Goal: Complete application form

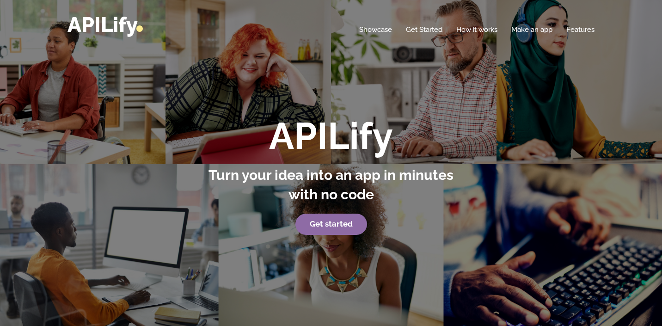
click at [322, 223] on strong "Get started" at bounding box center [331, 223] width 43 height 9
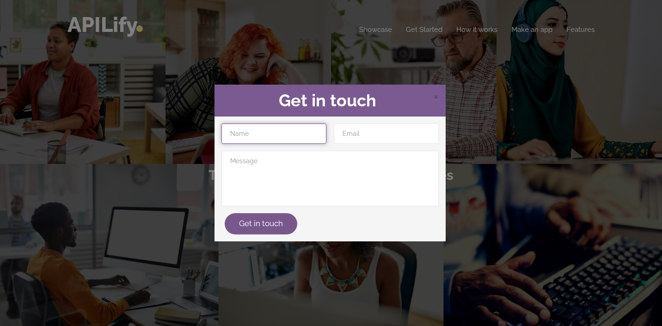
click at [298, 130] on input "text" at bounding box center [274, 134] width 105 height 20
click at [437, 98] on span "×" at bounding box center [436, 96] width 6 height 14
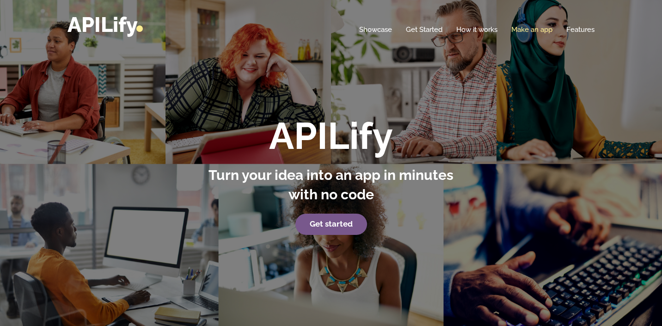
click at [522, 31] on link "Make an app" at bounding box center [532, 29] width 41 height 9
click at [541, 27] on link "Make an app" at bounding box center [532, 29] width 41 height 9
click at [485, 28] on link "How it works" at bounding box center [477, 29] width 41 height 9
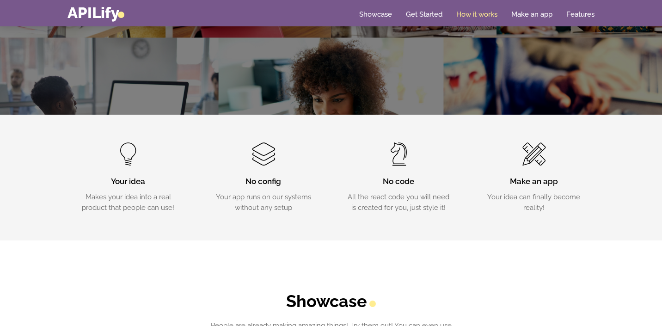
scroll to position [207, 0]
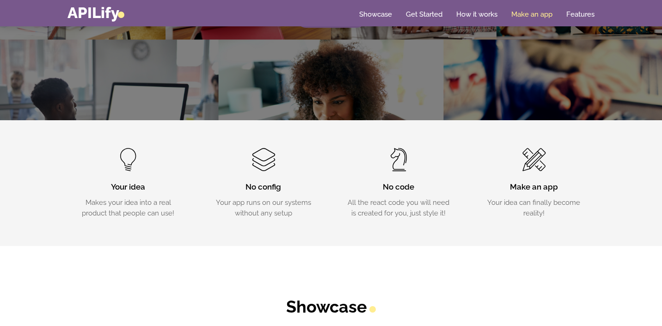
click at [541, 13] on link "Make an app" at bounding box center [532, 14] width 41 height 9
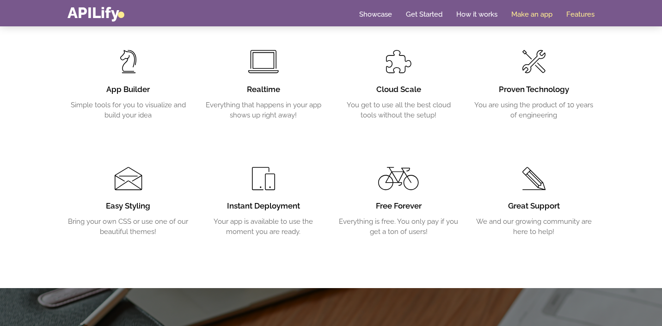
scroll to position [1565, 0]
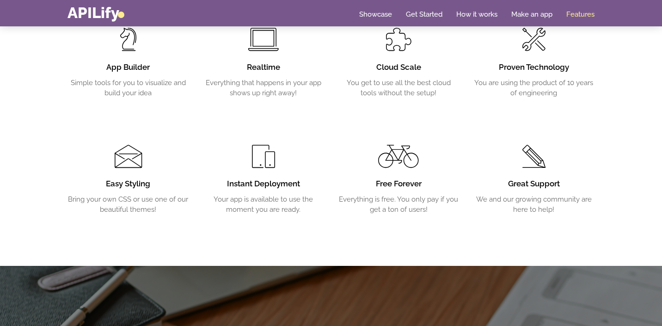
click at [135, 67] on h3 "App Builder" at bounding box center [129, 67] width 122 height 11
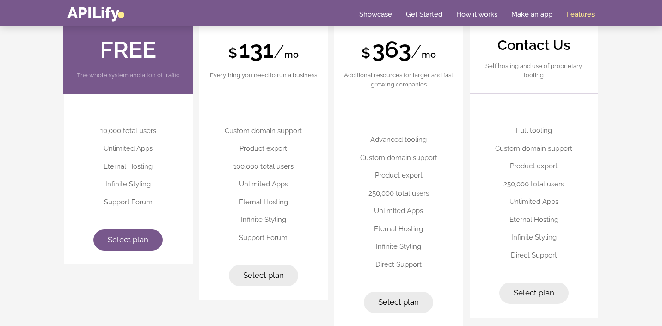
scroll to position [2299, 0]
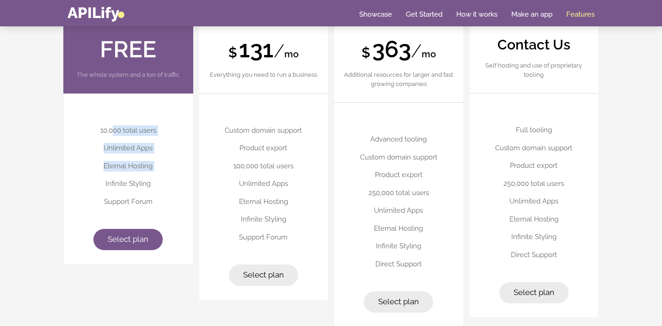
drag, startPoint x: 115, startPoint y: 127, endPoint x: 137, endPoint y: 176, distance: 54.3
click at [137, 176] on ul "10,000 total users Unlimited Apps Eternal Hosting Infinite Styling Support Forum" at bounding box center [128, 166] width 111 height 89
click at [131, 175] on div at bounding box center [131, 175] width 0 height 0
click at [128, 163] on li "Eternal Hosting" at bounding box center [128, 166] width 111 height 18
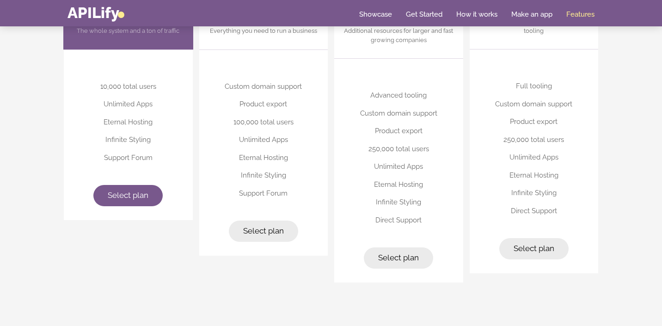
scroll to position [2360, 0]
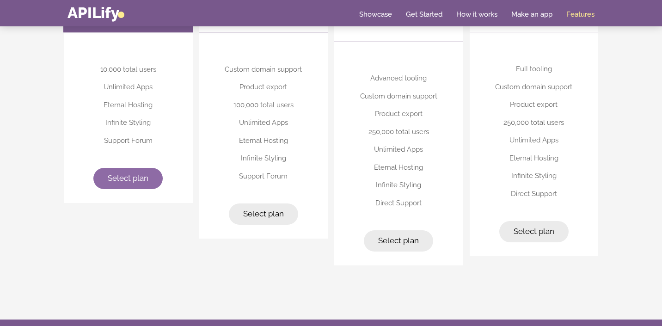
click at [134, 174] on span "Select plan" at bounding box center [128, 177] width 41 height 9
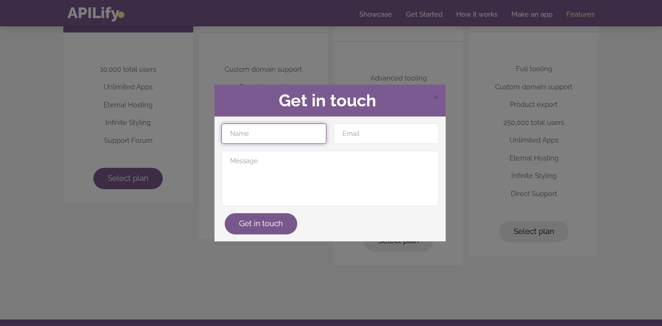
click at [286, 132] on input "text" at bounding box center [274, 134] width 105 height 20
type input "[PERSON_NAME]"
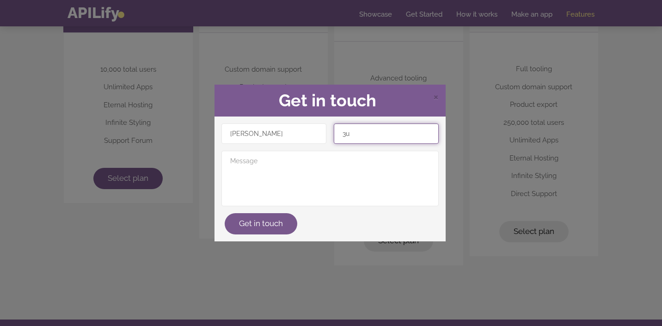
type input "3"
type input "[EMAIL_ADDRESS][DOMAIN_NAME]"
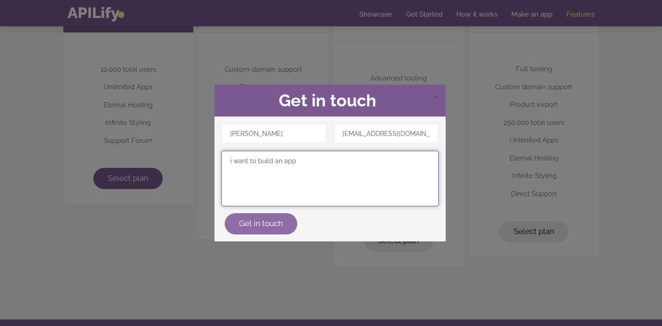
type textarea "i want to build an app"
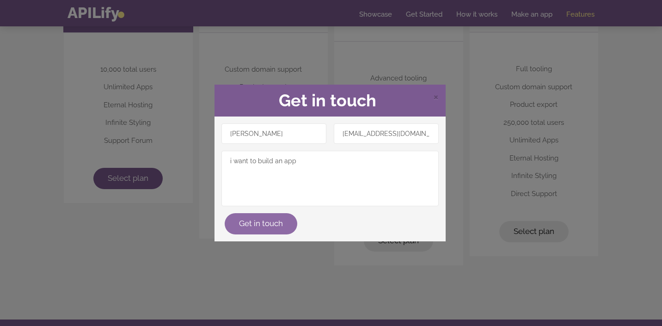
click at [262, 229] on button "Get in touch" at bounding box center [261, 223] width 73 height 21
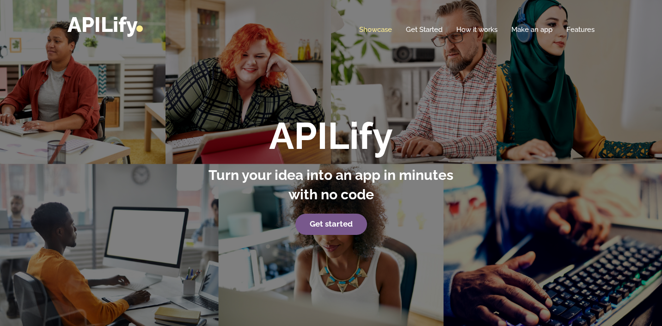
click at [372, 33] on link "Showcase" at bounding box center [375, 29] width 33 height 9
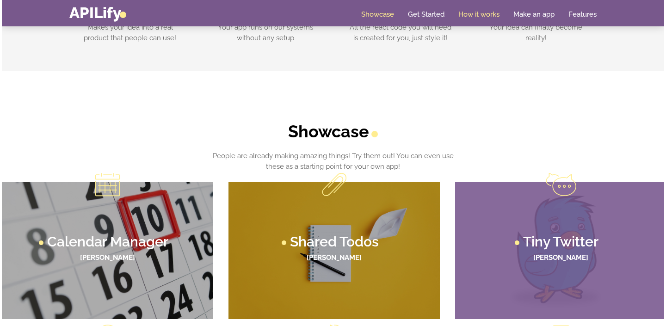
scroll to position [363, 0]
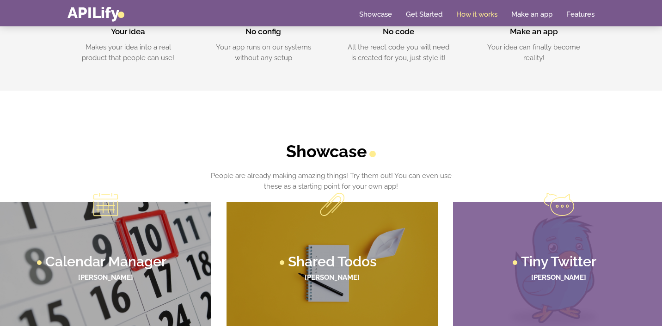
click at [548, 268] on h3 "Tiny Twitter" at bounding box center [558, 262] width 75 height 14
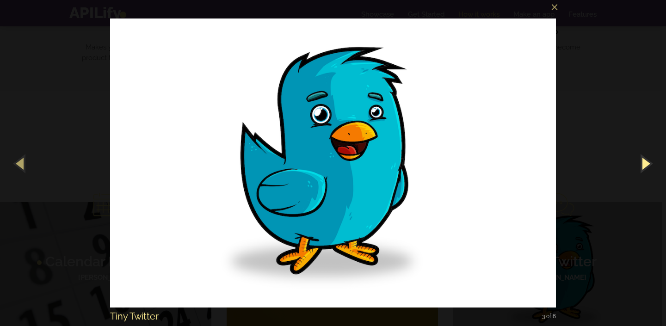
click at [645, 169] on button "button" at bounding box center [646, 163] width 42 height 51
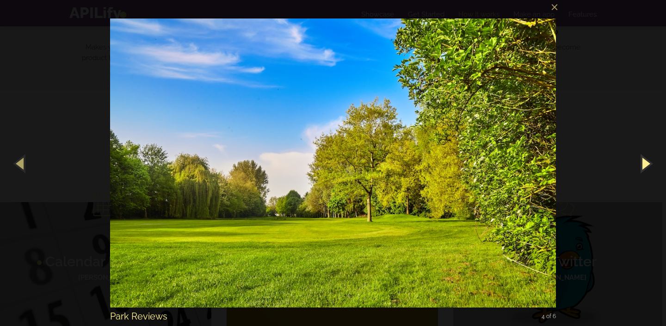
click at [645, 169] on button "button" at bounding box center [646, 163] width 42 height 51
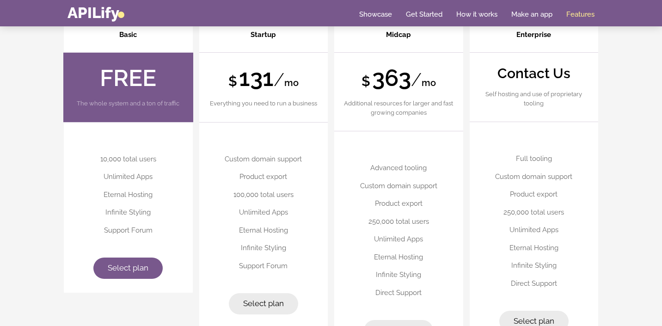
scroll to position [2617, 0]
